Goal: Check status: Check status

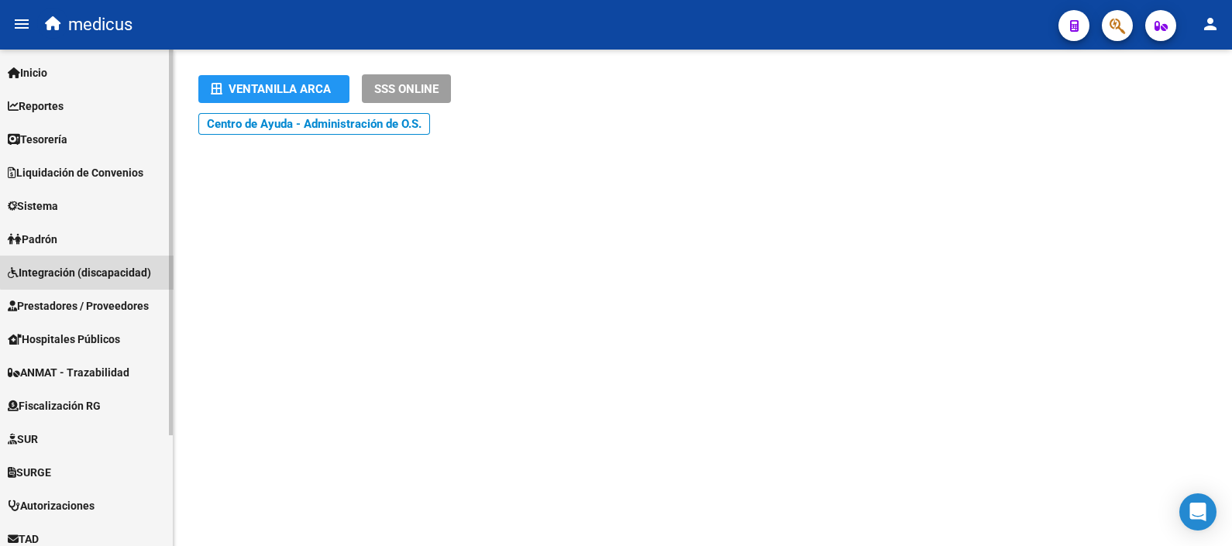
click at [105, 264] on span "Integración (discapacidad)" at bounding box center [79, 272] width 143 height 17
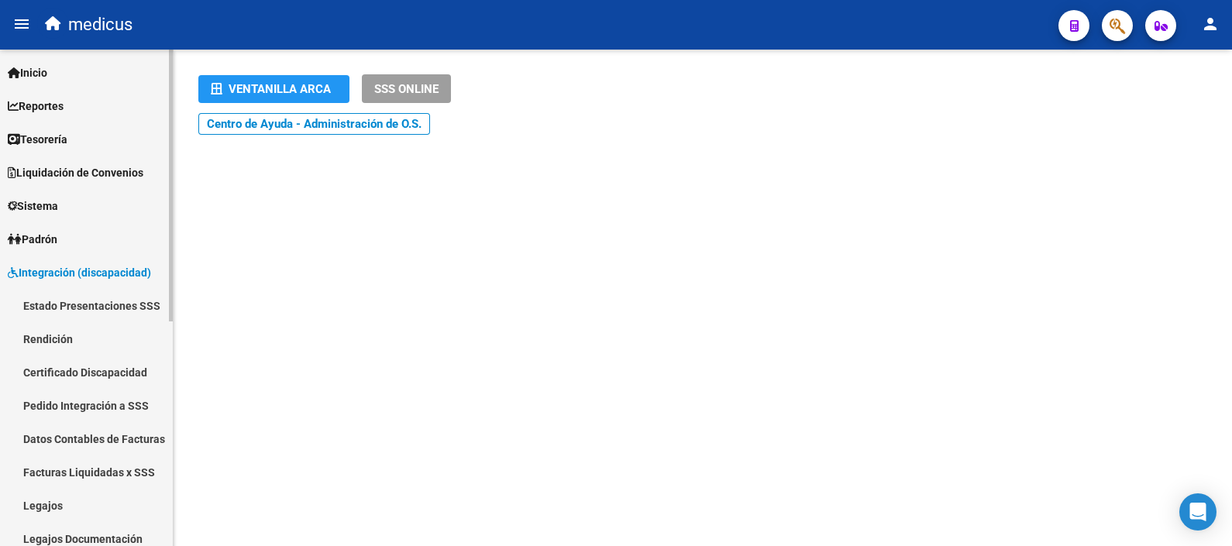
scroll to position [96, 0]
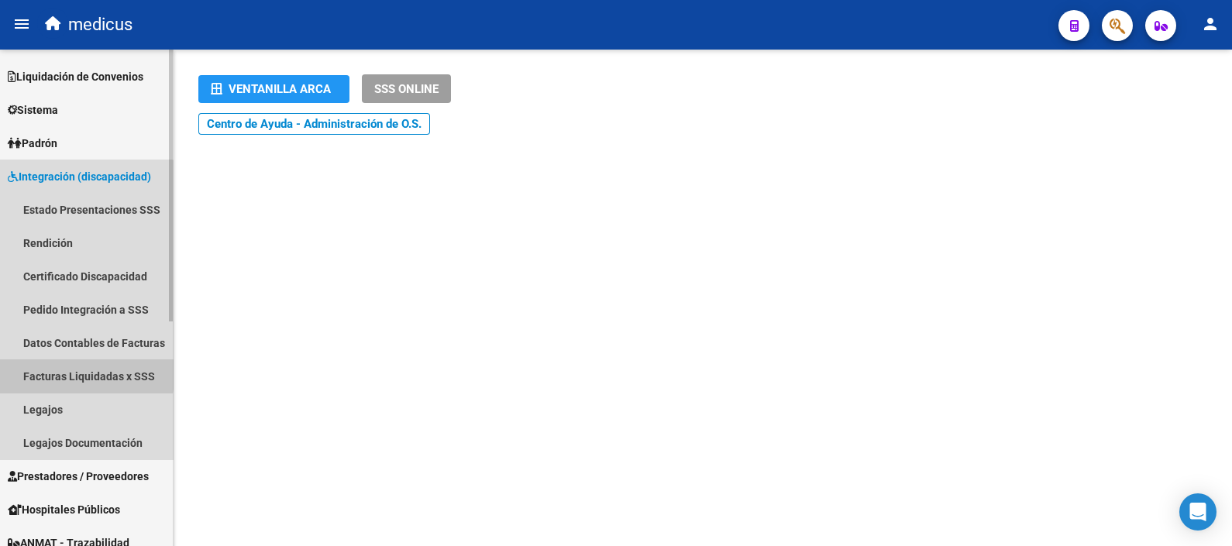
click at [81, 372] on link "Facturas Liquidadas x SSS" at bounding box center [86, 376] width 173 height 33
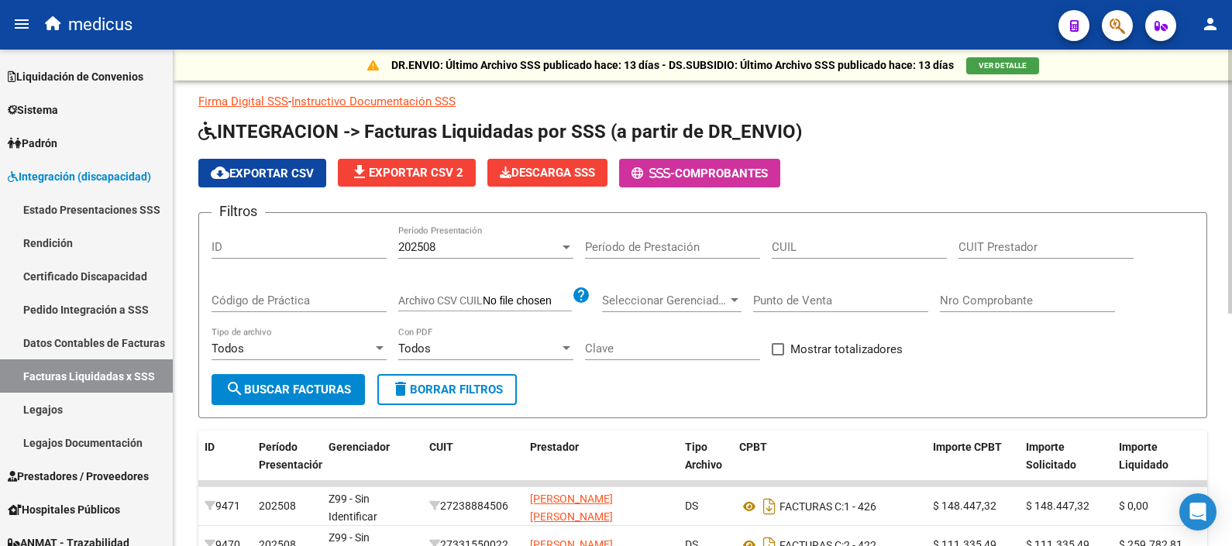
click at [787, 246] on input "CUIL" at bounding box center [859, 247] width 175 height 14
paste input "20-21475673-1"
click at [345, 391] on span "search Buscar Facturas" at bounding box center [289, 390] width 126 height 14
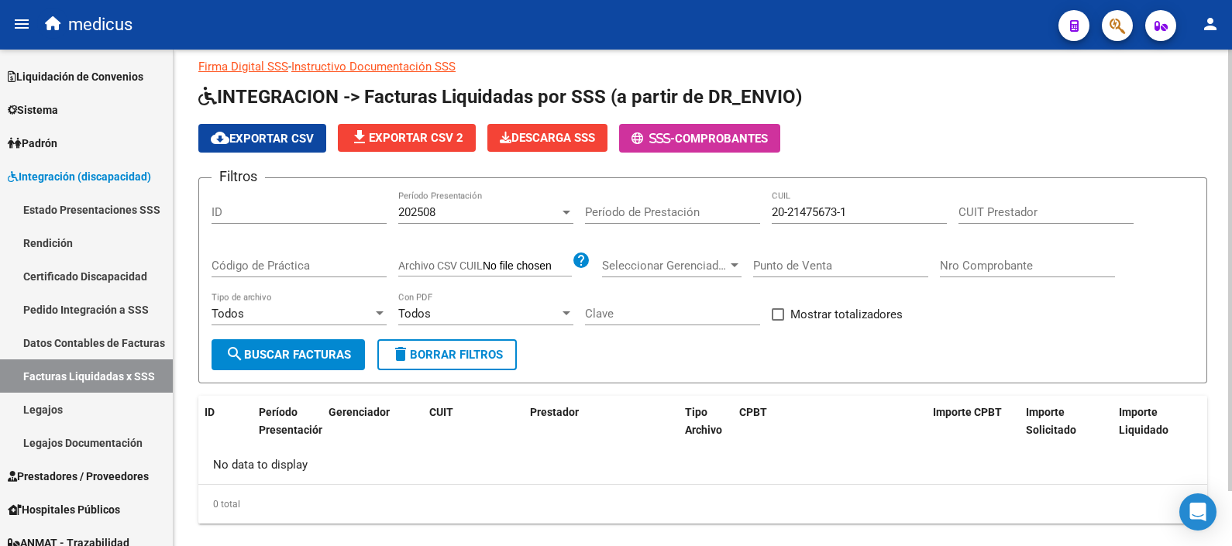
scroll to position [62, 0]
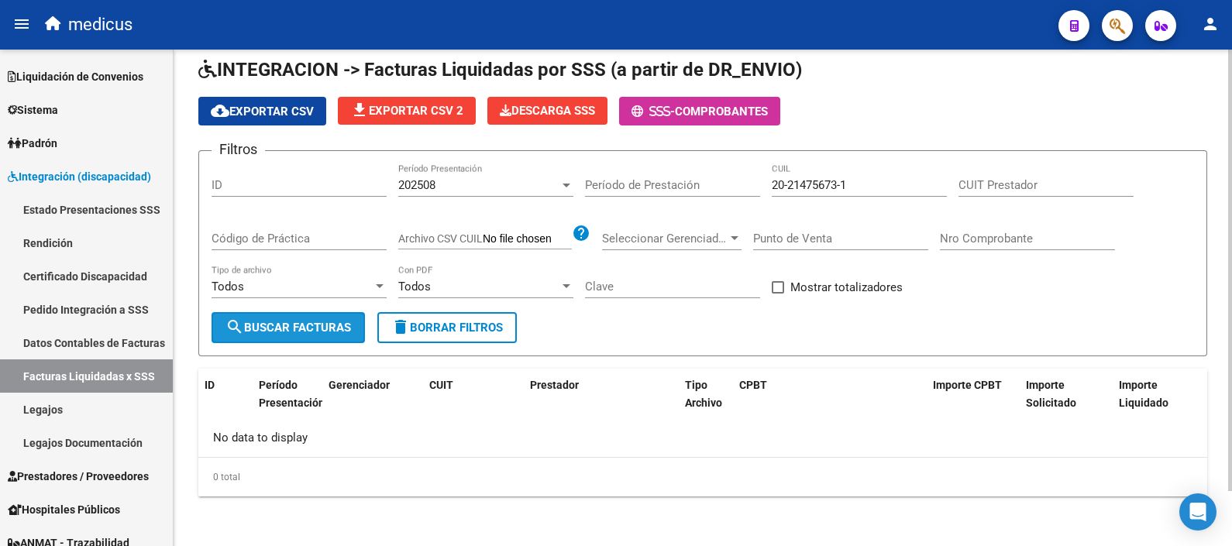
click at [303, 326] on span "search Buscar Facturas" at bounding box center [289, 328] width 126 height 14
drag, startPoint x: 772, startPoint y: 183, endPoint x: 912, endPoint y: 178, distance: 139.6
click at [912, 178] on input "20-21475673-1" at bounding box center [859, 185] width 175 height 14
paste input "7-57110180-2"
type input "27-57110180-2"
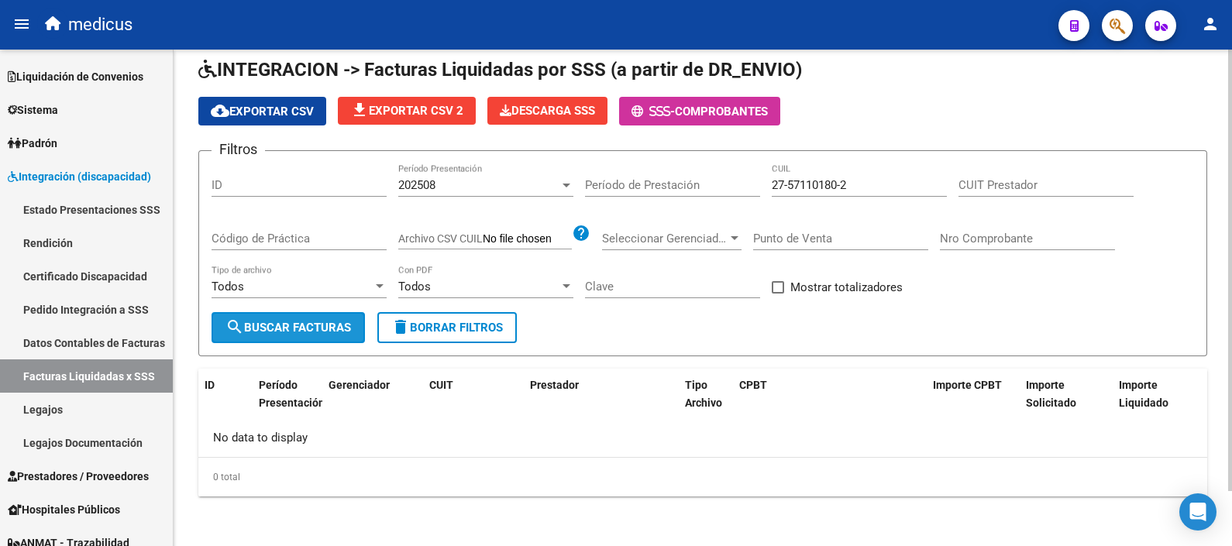
click at [259, 337] on button "search Buscar Facturas" at bounding box center [288, 327] width 153 height 31
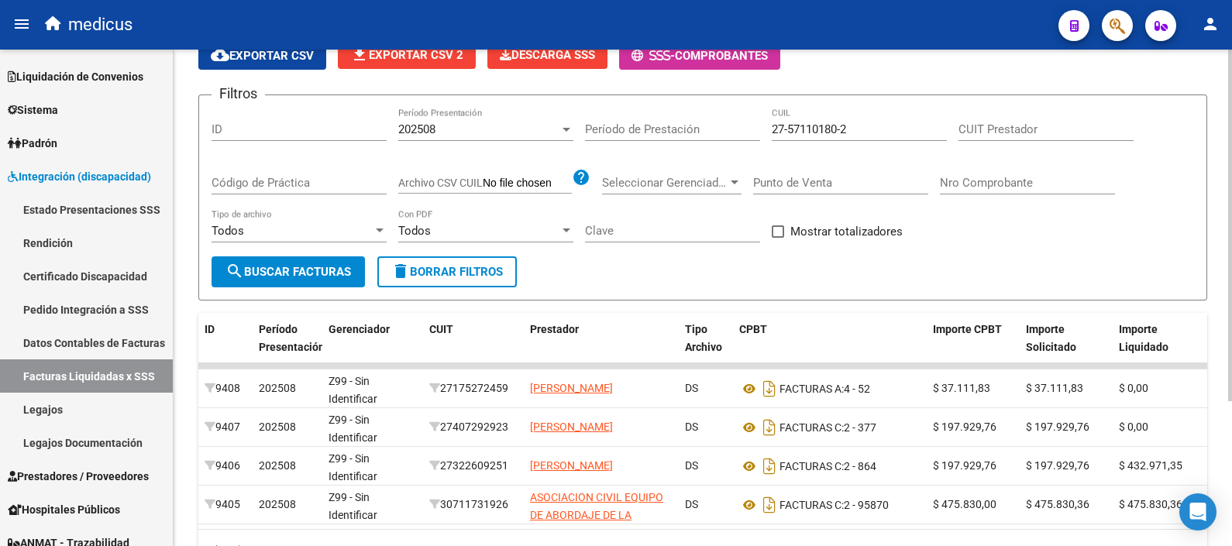
scroll to position [158, 0]
